Goal: Transaction & Acquisition: Purchase product/service

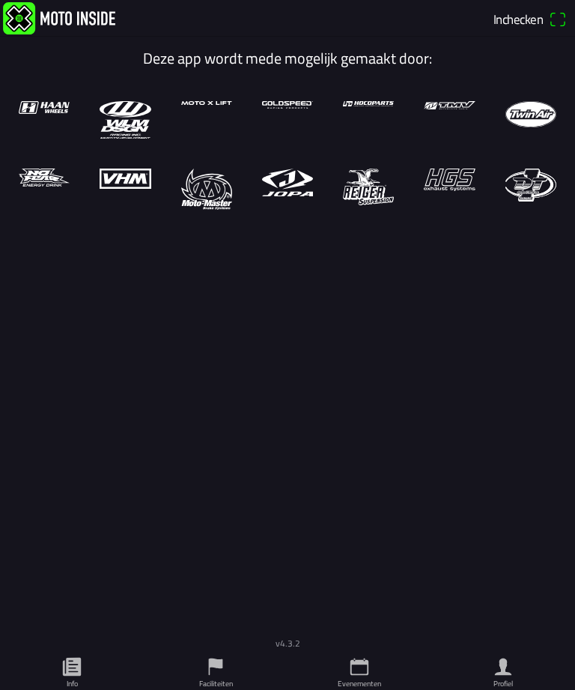
click at [553, 13] on span "Inchecken" at bounding box center [530, 19] width 73 height 24
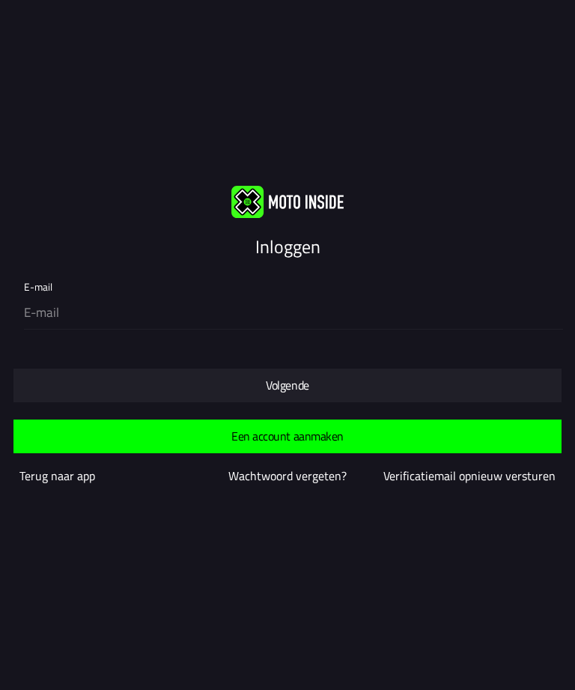
click at [225, 321] on input "email" at bounding box center [290, 312] width 533 height 31
type input "kevin.67@live.nl"
click at [58, 386] on span "Volgende" at bounding box center [287, 385] width 524 height 34
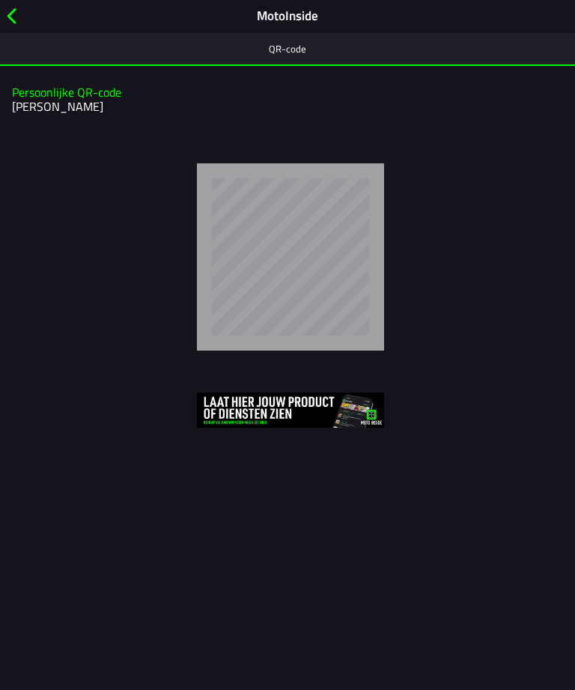
click at [17, 18] on span "button" at bounding box center [11, 15] width 16 height 23
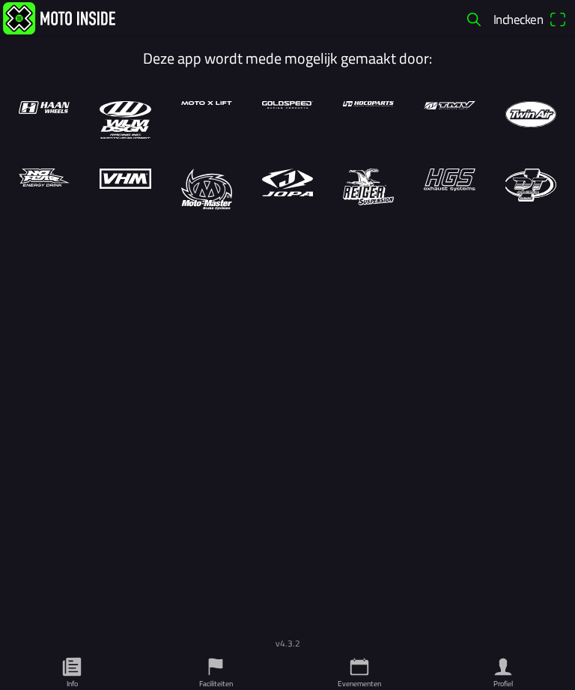
click at [497, 679] on ion-label "Profiel" at bounding box center [503, 683] width 19 height 11
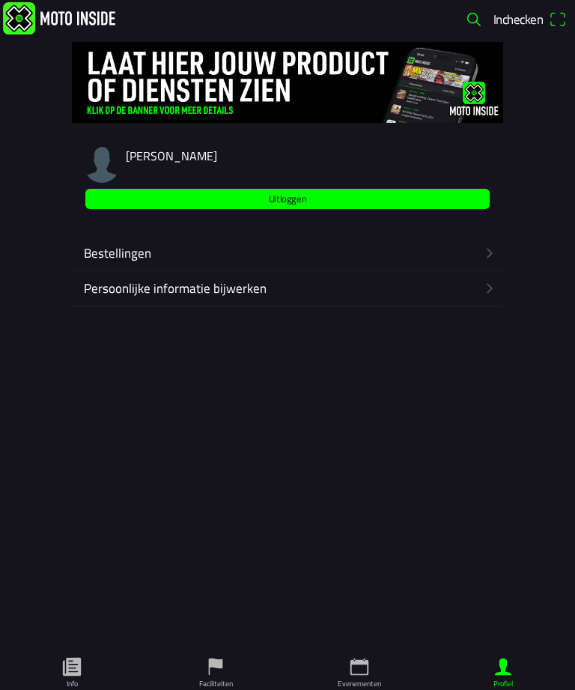
click at [354, 677] on icon "calendar" at bounding box center [359, 666] width 22 height 22
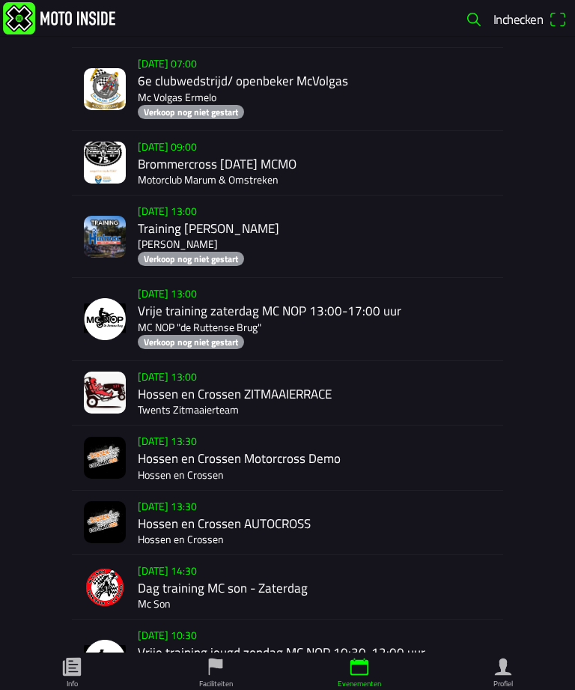
scroll to position [2738, 0]
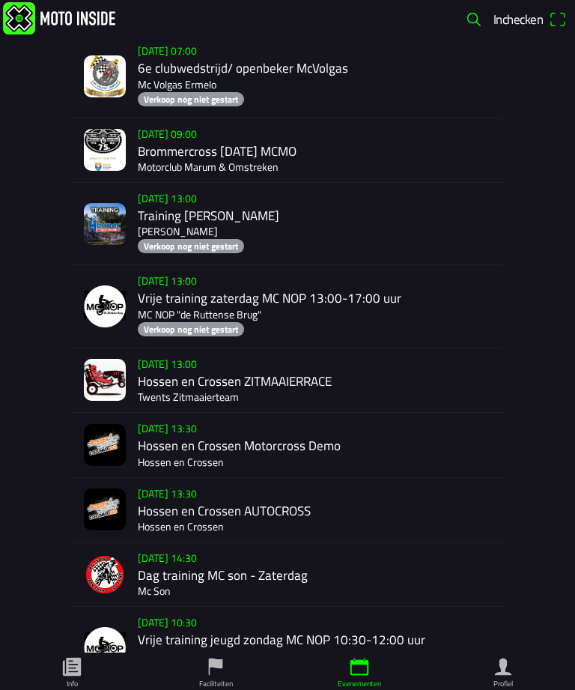
click at [197, 412] on div "za 6 sep. - 13:00 Hossen en Crossen ZITMAAIERRACE Twents Zitmaaierteam" at bounding box center [317, 380] width 359 height 64
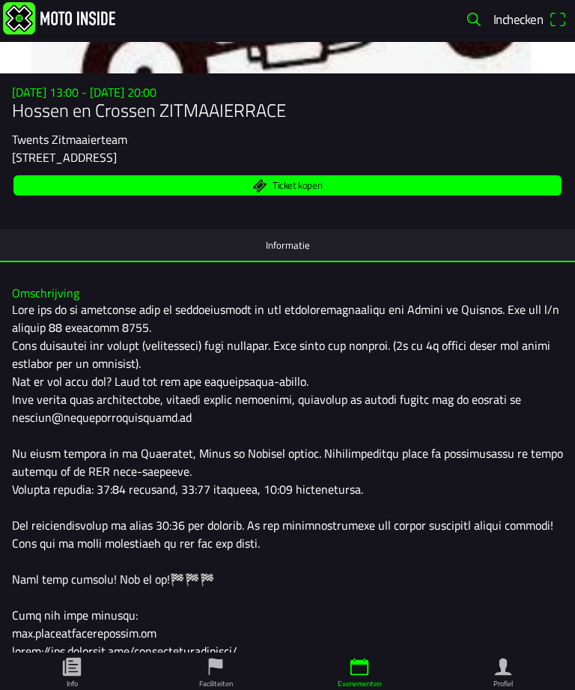
scroll to position [175, 0]
click at [349, 195] on span "Ticket kopen" at bounding box center [287, 185] width 531 height 20
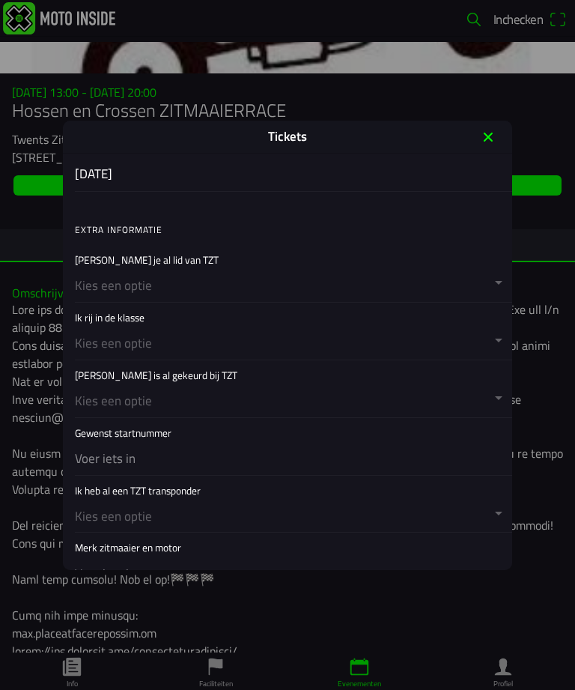
scroll to position [462, 0]
click at [254, 278] on button "button" at bounding box center [293, 273] width 437 height 57
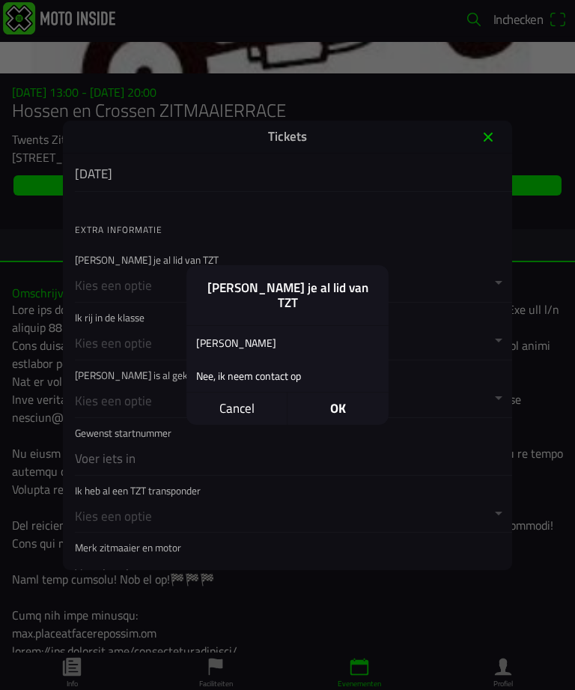
click at [210, 331] on div "Ja" at bounding box center [276, 341] width 180 height 35
click at [348, 394] on span "OK" at bounding box center [338, 408] width 101 height 32
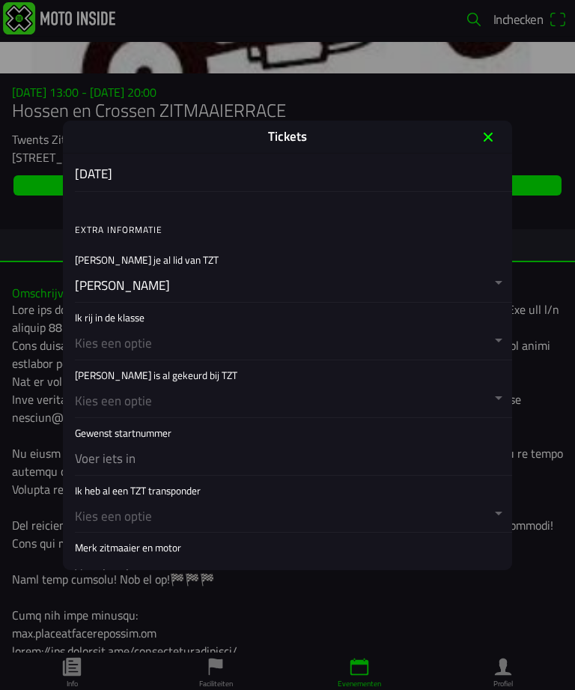
click at [170, 342] on button "button" at bounding box center [293, 331] width 437 height 57
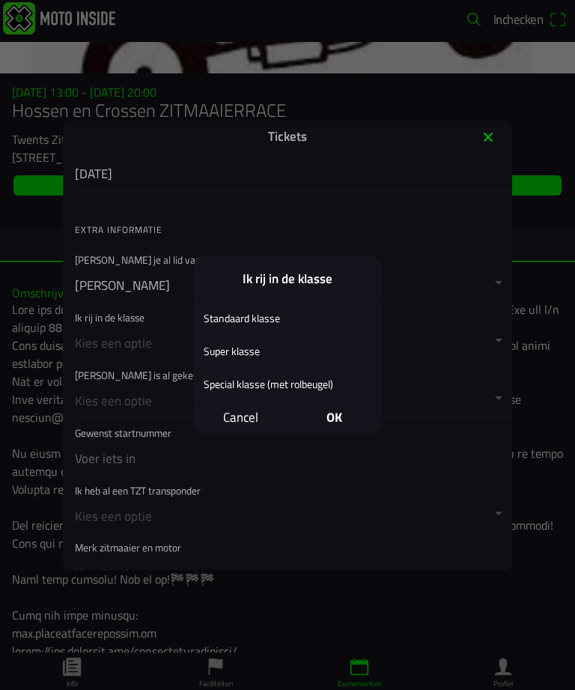
click at [306, 377] on div "Special klasse (met rolbeugel)" at bounding box center [276, 383] width 165 height 35
click at [317, 383] on div "Special klasse (met rolbeugel)" at bounding box center [276, 383] width 165 height 35
click at [353, 407] on span "OK" at bounding box center [335, 417] width 94 height 32
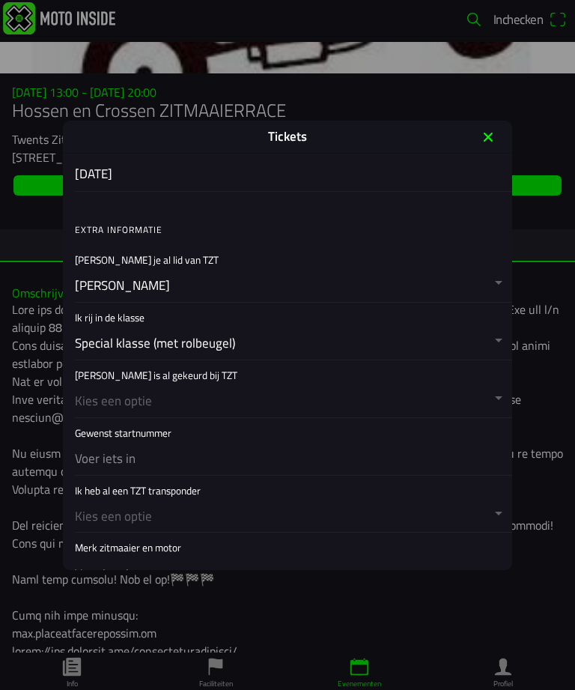
click at [231, 392] on button "button" at bounding box center [293, 388] width 437 height 57
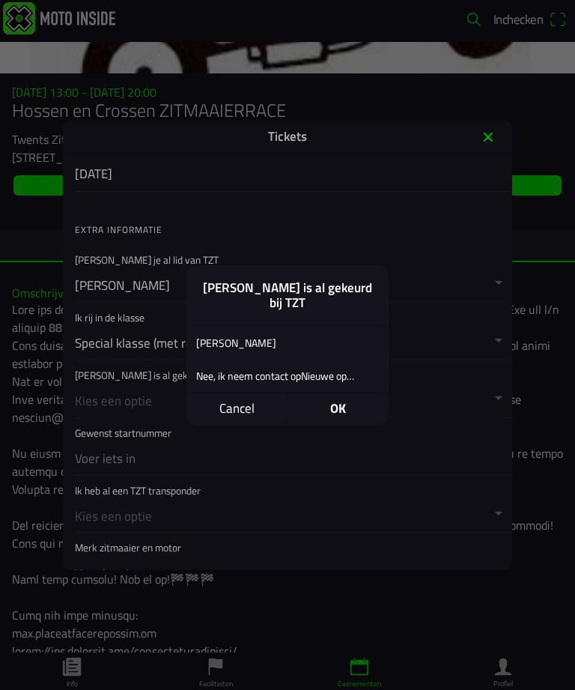
click at [218, 334] on div "Ja" at bounding box center [276, 341] width 180 height 35
click at [347, 401] on span "OK" at bounding box center [338, 408] width 101 height 32
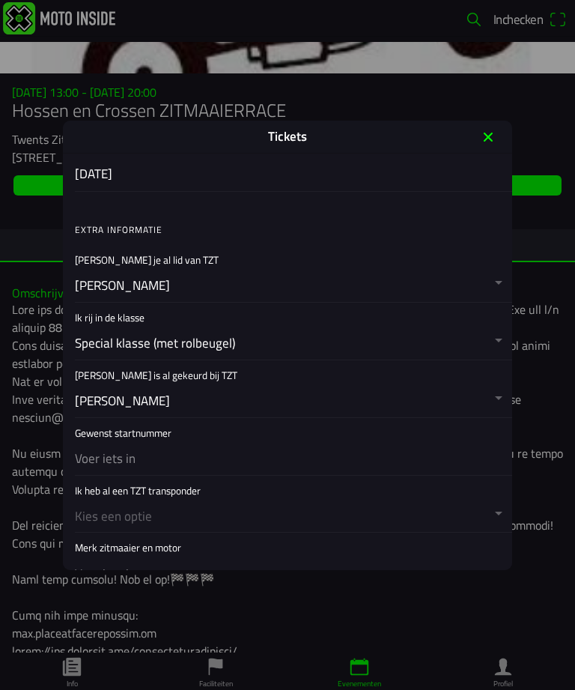
click at [201, 446] on input "text" at bounding box center [290, 458] width 431 height 31
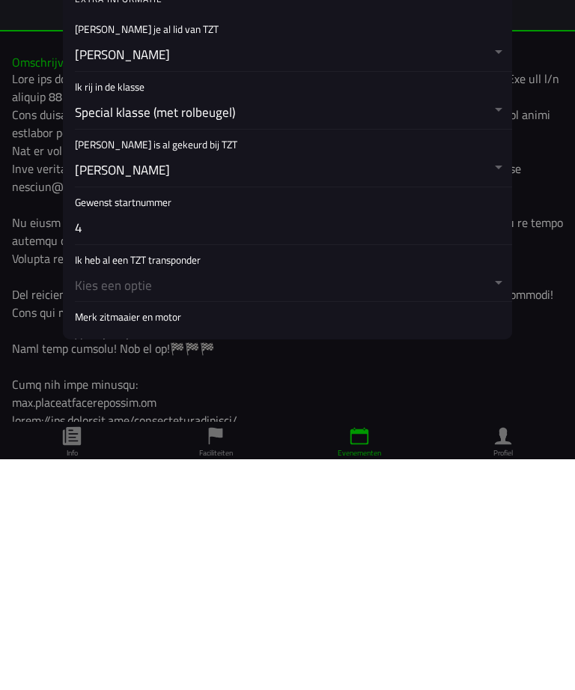
type input "4"
click at [276, 475] on button "button" at bounding box center [293, 503] width 437 height 57
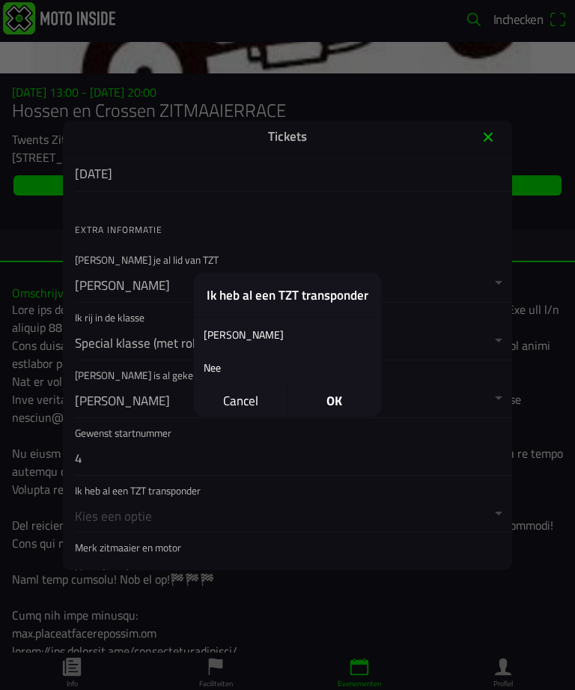
click at [237, 334] on div "Ja" at bounding box center [276, 334] width 165 height 35
click at [347, 386] on span "OK" at bounding box center [335, 401] width 94 height 32
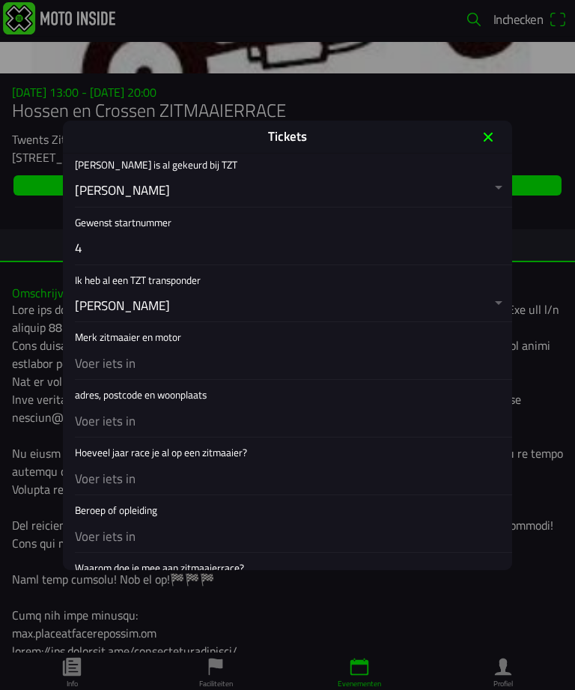
scroll to position [730, 0]
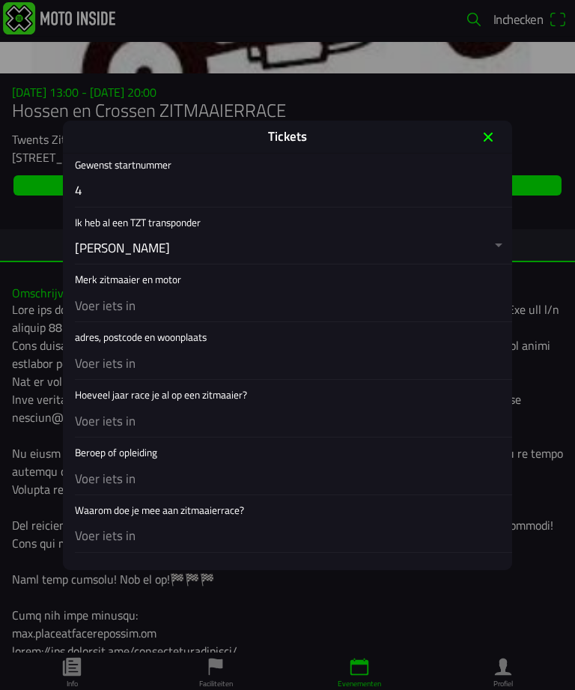
click at [249, 309] on input "text" at bounding box center [290, 306] width 431 height 31
type input "mtd honda cbr"
click at [216, 353] on input "text" at bounding box center [290, 363] width 431 height 31
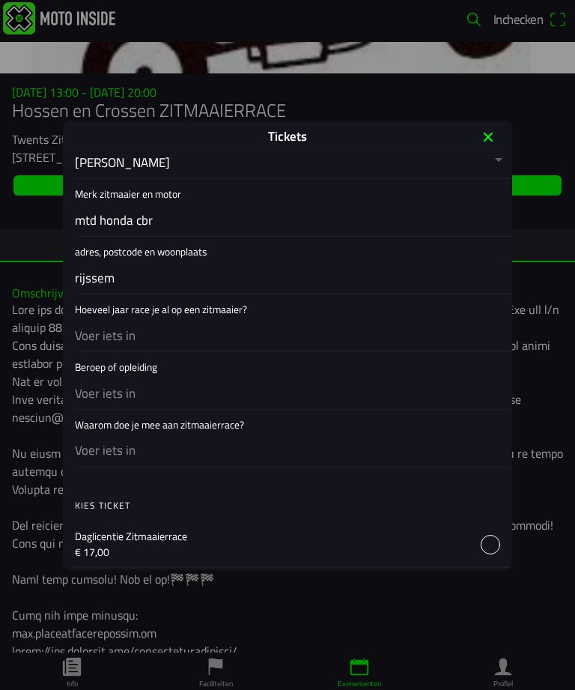
scroll to position [817, 0]
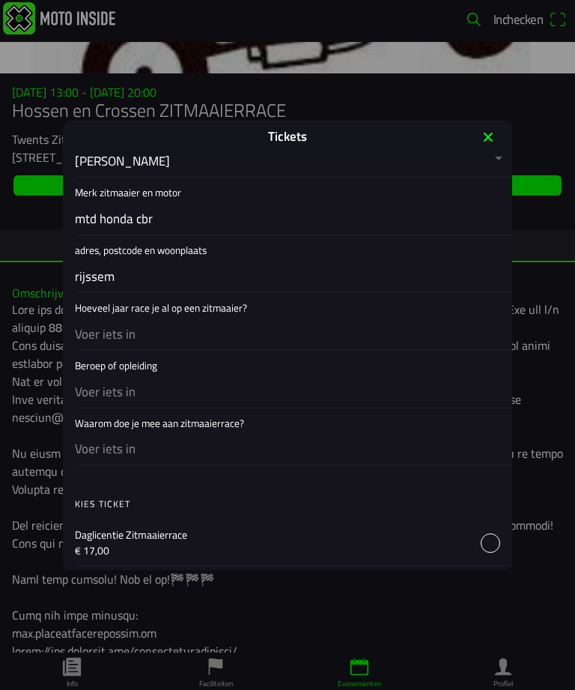
type input "rijssem"
click at [239, 323] on input "text" at bounding box center [290, 333] width 431 height 31
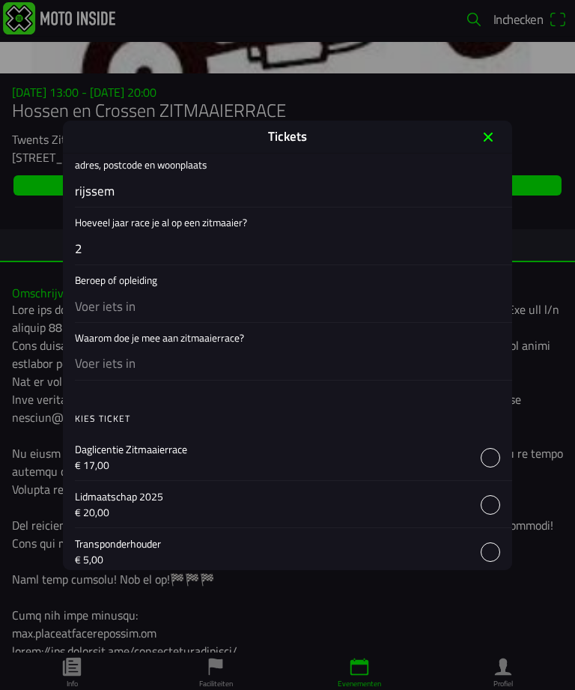
scroll to position [910, 0]
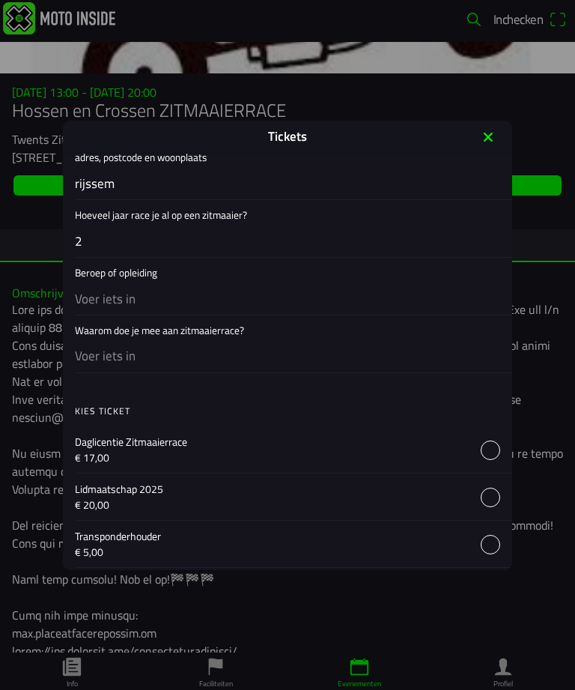
type input "2"
click at [189, 302] on input "text" at bounding box center [290, 298] width 431 height 31
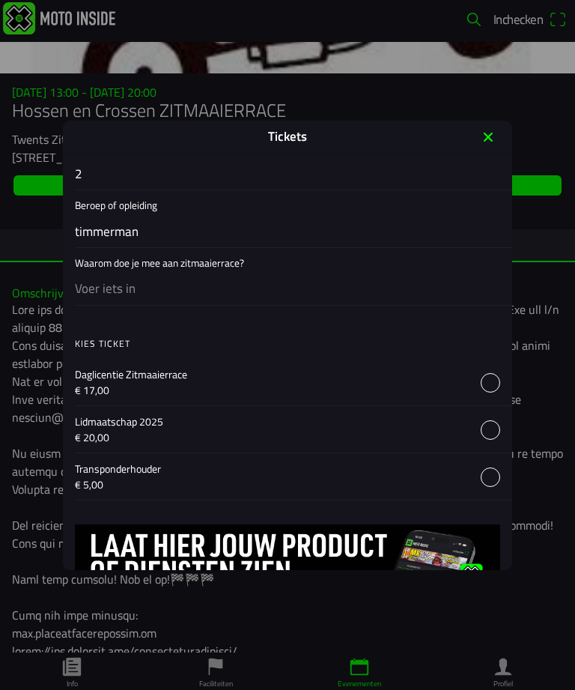
scroll to position [983, 0]
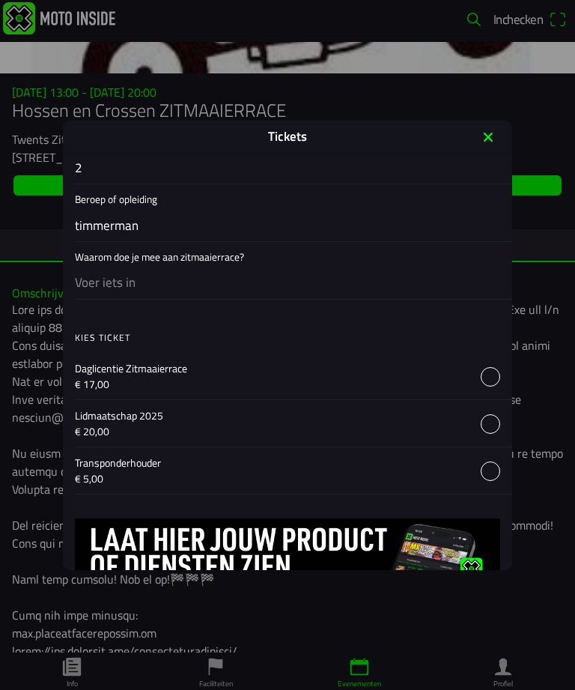
type input "timmerman"
click at [213, 293] on input "text" at bounding box center [290, 282] width 431 height 31
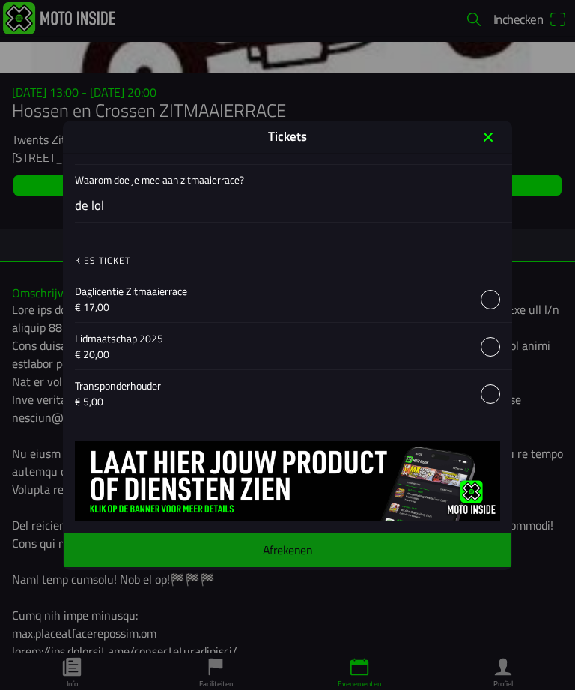
scroll to position [1062, 0]
type input "de lol"
click at [488, 296] on button "button" at bounding box center [293, 299] width 437 height 46
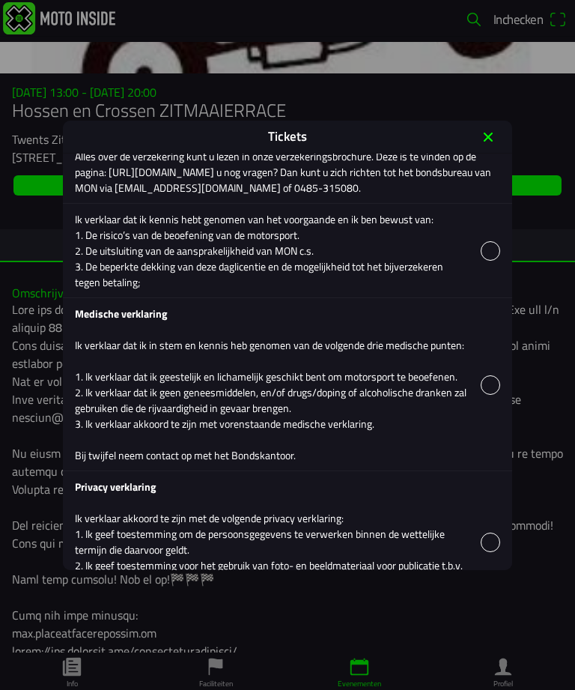
click at [494, 267] on button "button" at bounding box center [293, 251] width 437 height 94
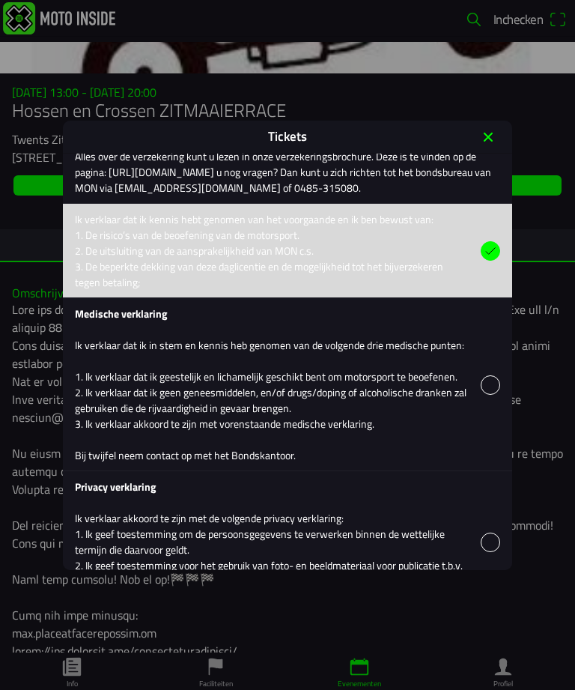
click at [490, 391] on button "button" at bounding box center [293, 384] width 437 height 172
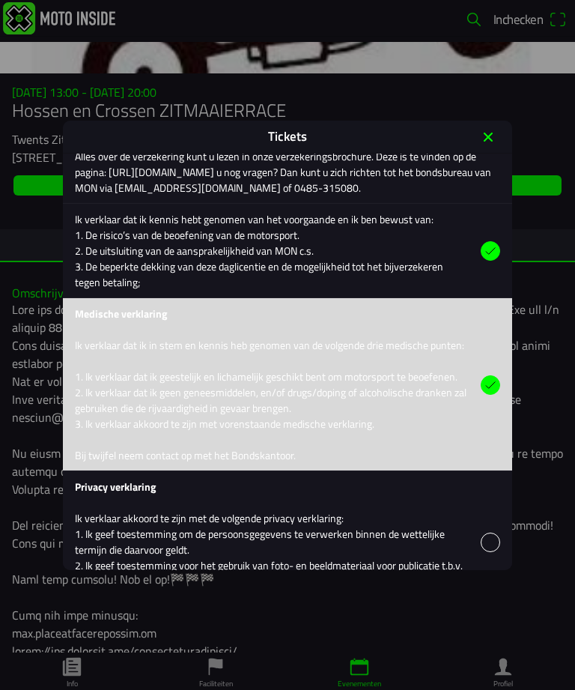
click at [497, 522] on button "button" at bounding box center [293, 541] width 437 height 141
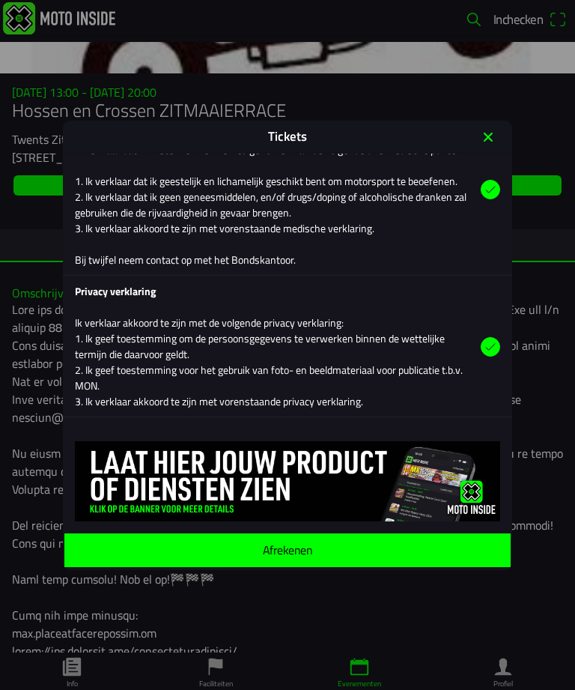
click at [349, 547] on span "Afrekenen" at bounding box center [287, 549] width 422 height 34
click at [176, 560] on span "Afrekenen" at bounding box center [287, 549] width 422 height 34
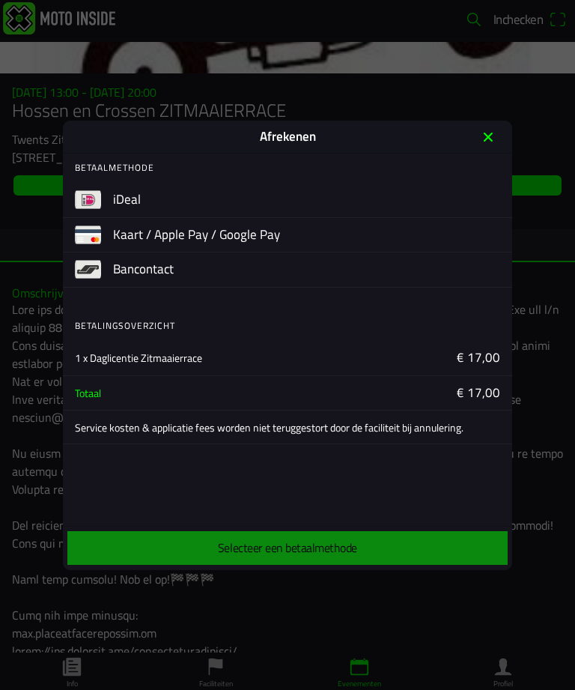
click at [243, 197] on button "button" at bounding box center [312, 200] width 399 height 34
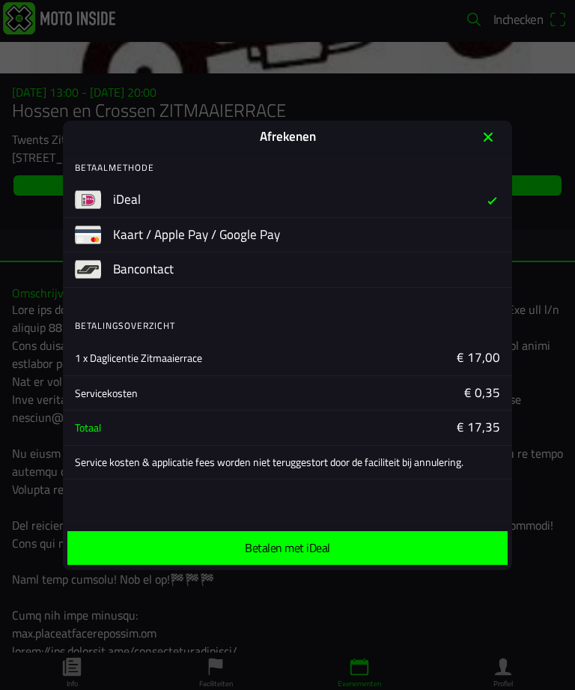
click at [411, 539] on span "Betalen met iDeal" at bounding box center [287, 548] width 416 height 34
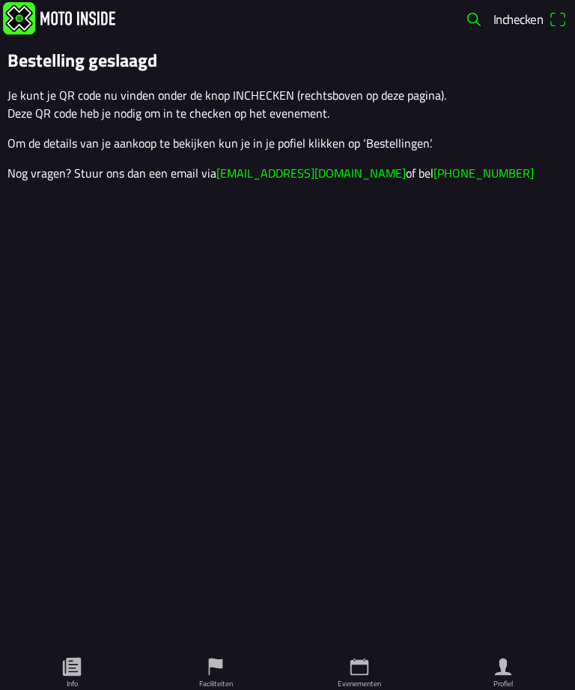
click at [495, 679] on ion-label "Profiel" at bounding box center [503, 683] width 19 height 11
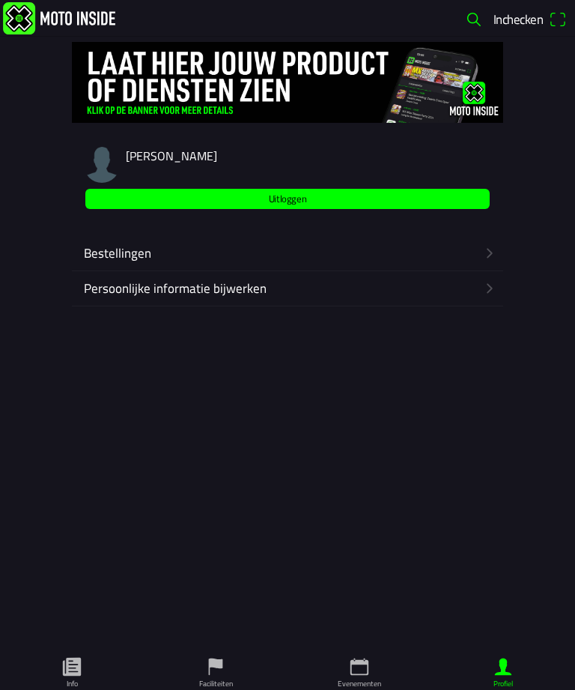
click at [162, 204] on span "Uitloggen" at bounding box center [287, 199] width 387 height 20
